Goal: Information Seeking & Learning: Learn about a topic

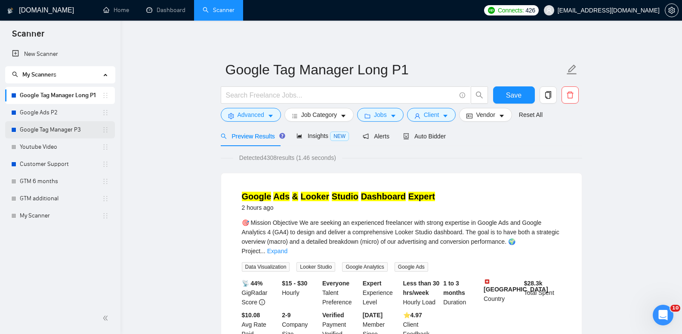
click at [56, 135] on link "Google Tag Manager P3" at bounding box center [61, 129] width 82 height 17
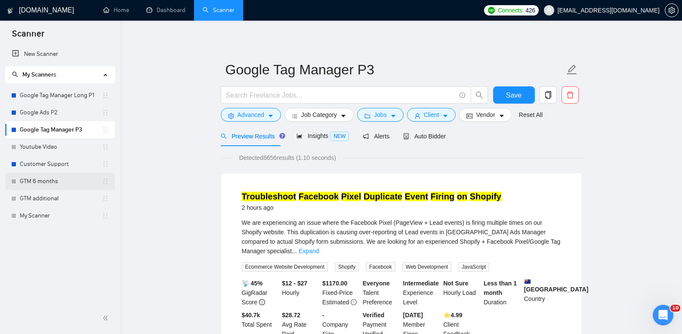
click at [74, 186] on link "GTM 6 months" at bounding box center [61, 181] width 82 height 17
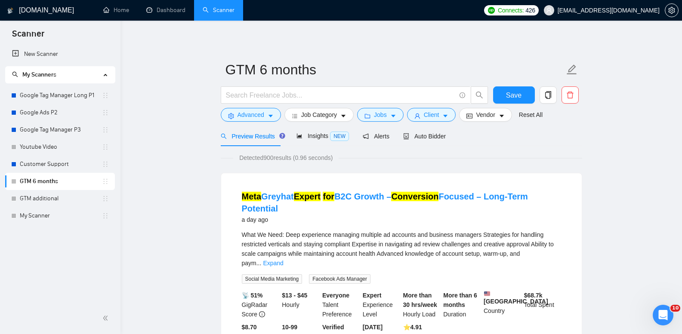
click at [63, 215] on link "My Scanner" at bounding box center [61, 215] width 82 height 17
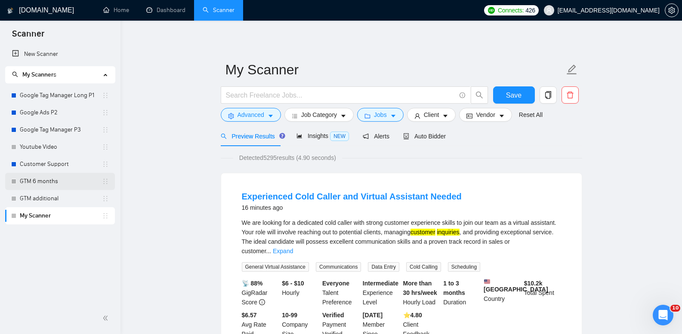
click at [66, 174] on link "GTM 6 months" at bounding box center [61, 181] width 82 height 17
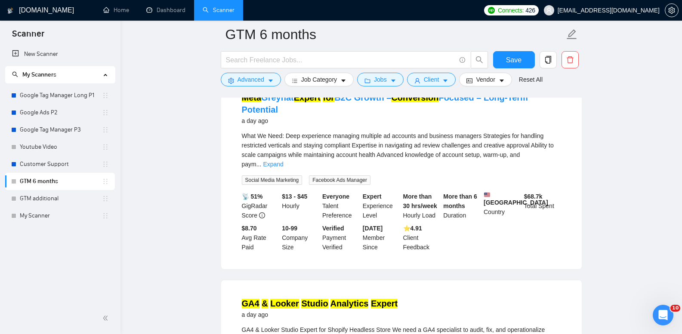
scroll to position [86, 0]
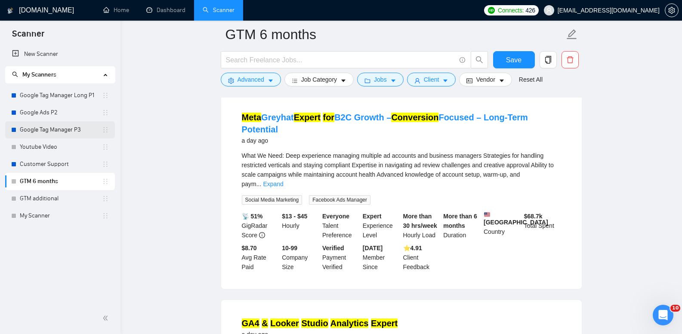
click at [70, 128] on link "Google Tag Manager P3" at bounding box center [61, 129] width 82 height 17
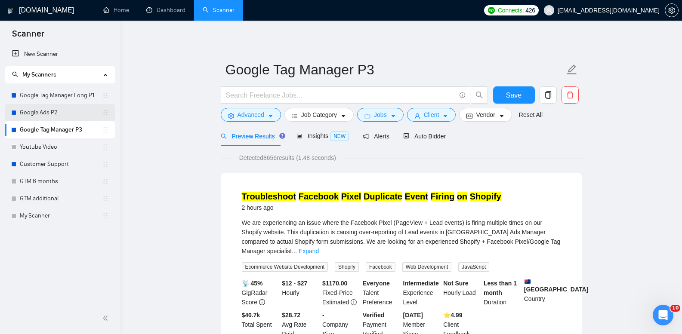
click at [59, 117] on link "Google Ads P2" at bounding box center [61, 112] width 82 height 17
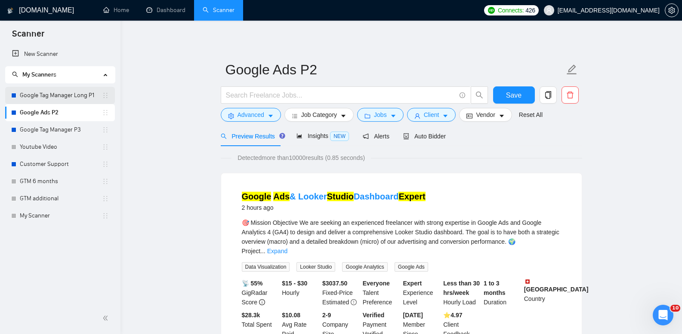
click at [71, 93] on link "Google Tag Manager Long P1" at bounding box center [61, 95] width 82 height 17
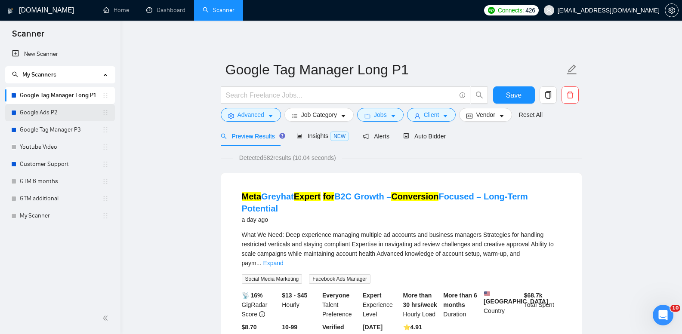
click at [46, 111] on link "Google Ads P2" at bounding box center [61, 112] width 82 height 17
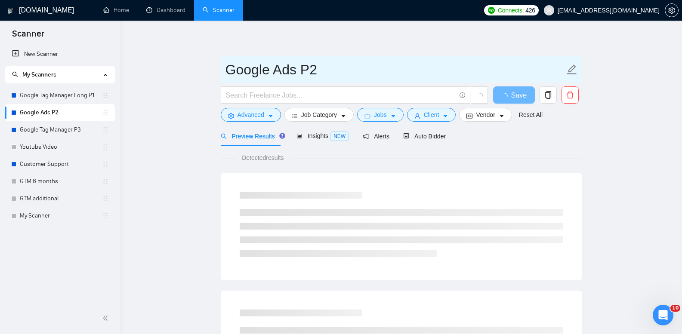
click at [371, 65] on input "Google Ads P2" at bounding box center [395, 70] width 339 height 22
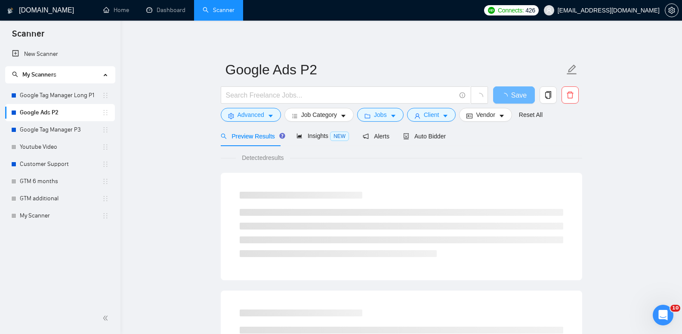
click at [672, 8] on icon "setting" at bounding box center [672, 10] width 7 height 7
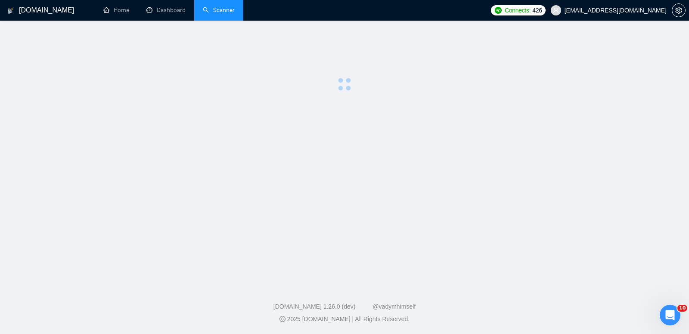
click at [223, 6] on link "Scanner" at bounding box center [219, 9] width 32 height 7
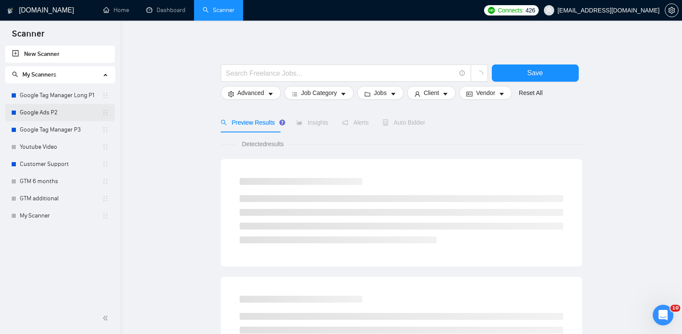
click at [28, 115] on link "Google Ads P2" at bounding box center [61, 112] width 82 height 17
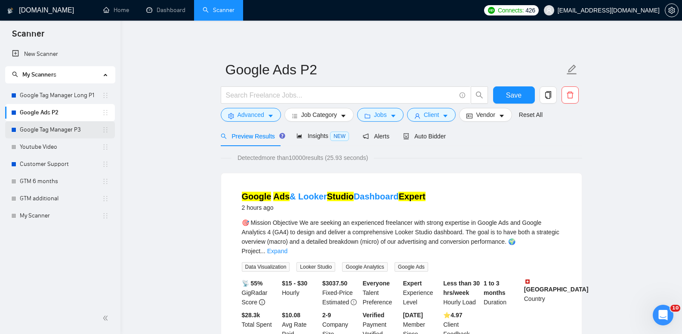
click at [58, 129] on link "Google Tag Manager P3" at bounding box center [61, 129] width 82 height 17
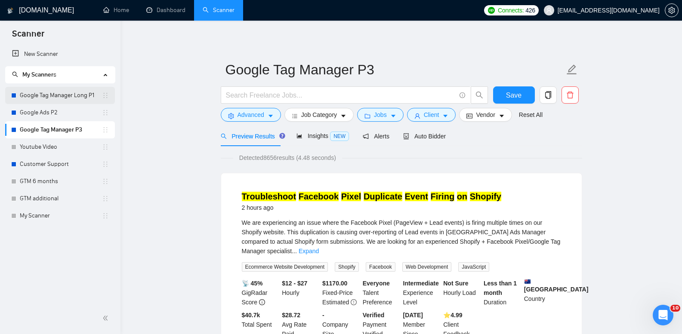
click at [68, 92] on link "Google Tag Manager Long P1" at bounding box center [61, 95] width 82 height 17
click at [68, 91] on link "Google Tag Manager Long P1" at bounding box center [61, 95] width 82 height 17
click at [68, 90] on link "Google Tag Manager Long P1" at bounding box center [61, 95] width 82 height 17
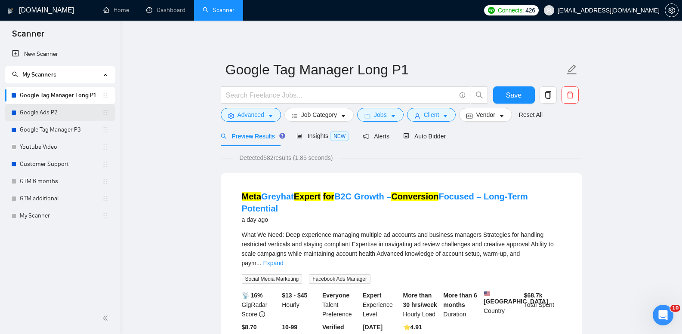
click at [67, 110] on link "Google Ads P2" at bounding box center [61, 112] width 82 height 17
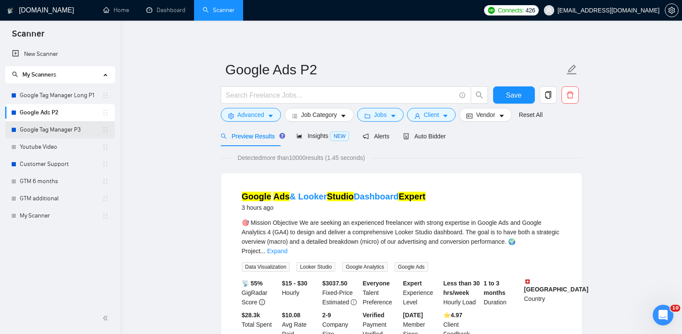
click at [65, 133] on link "Google Tag Manager P3" at bounding box center [61, 129] width 82 height 17
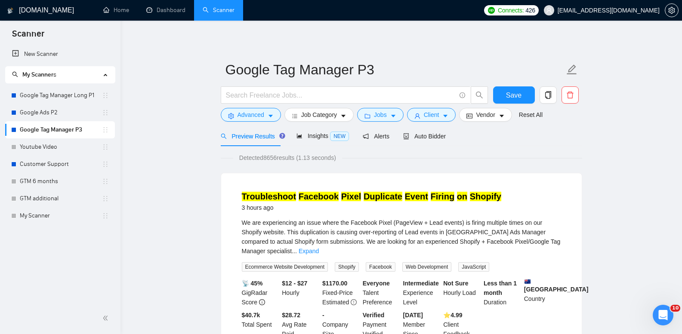
click at [85, 95] on link "Google Tag Manager Long P1" at bounding box center [61, 95] width 82 height 17
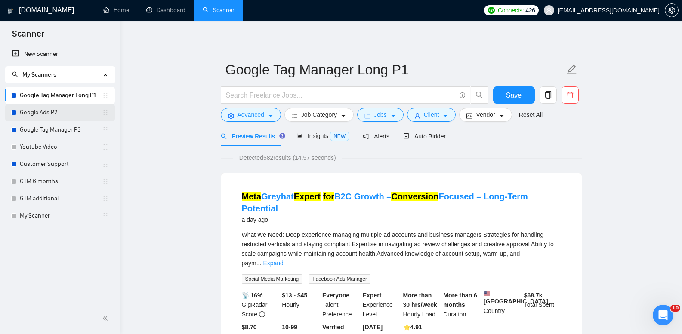
click at [58, 113] on link "Google Ads P2" at bounding box center [61, 112] width 82 height 17
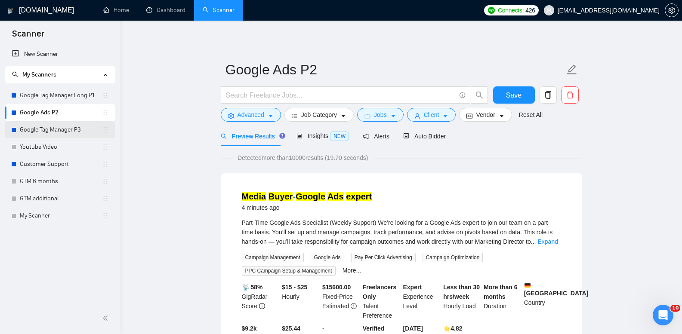
click at [72, 127] on link "Google Tag Manager P3" at bounding box center [61, 129] width 82 height 17
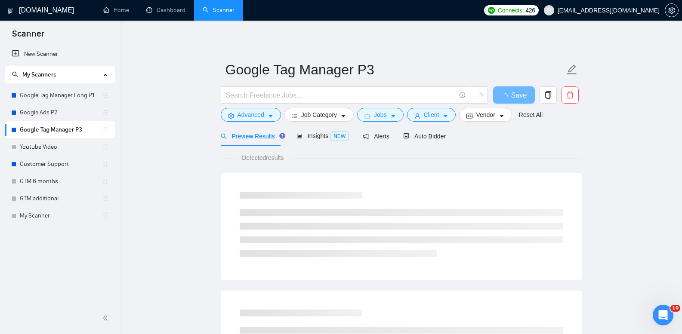
click at [71, 125] on link "Google Tag Manager P3" at bounding box center [61, 129] width 82 height 17
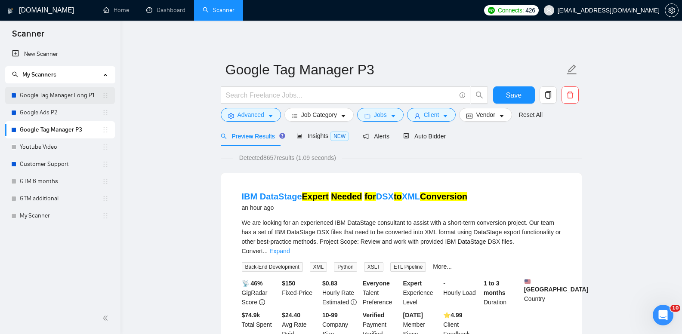
click at [82, 99] on link "Google Tag Manager Long P1" at bounding box center [61, 95] width 82 height 17
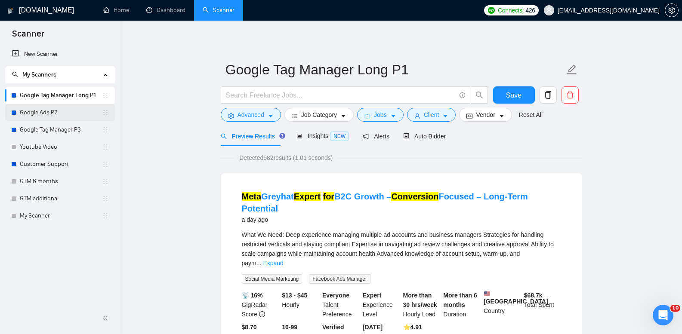
click at [72, 114] on link "Google Ads P2" at bounding box center [61, 112] width 82 height 17
